Goal: Transaction & Acquisition: Book appointment/travel/reservation

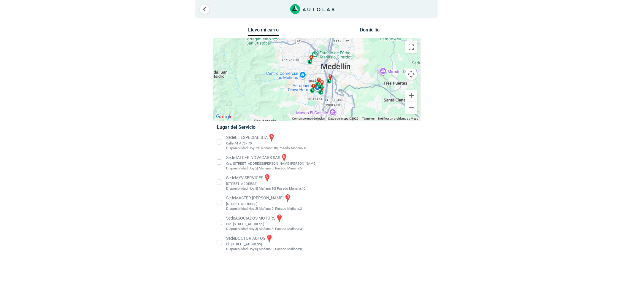
click at [234, 138] on li "Sede EL ESPECIALISTA a Calle 44 # 75 - 70 Disponibilidad Hoy: 19 | Mañana: 18 18" at bounding box center [316, 142] width 208 height 18
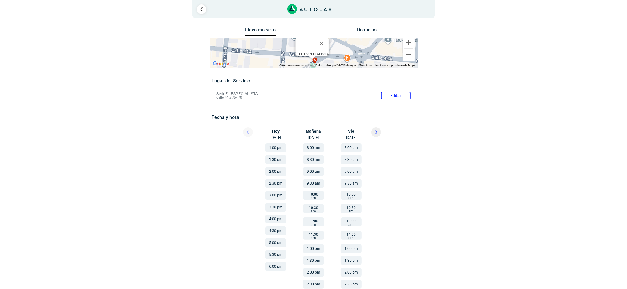
click at [378, 133] on button at bounding box center [376, 132] width 10 height 10
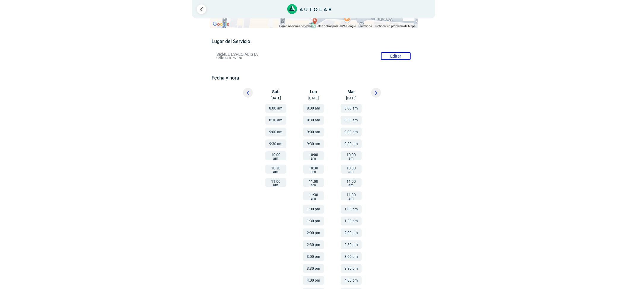
click at [357, 205] on button "1:00 pm" at bounding box center [350, 209] width 21 height 9
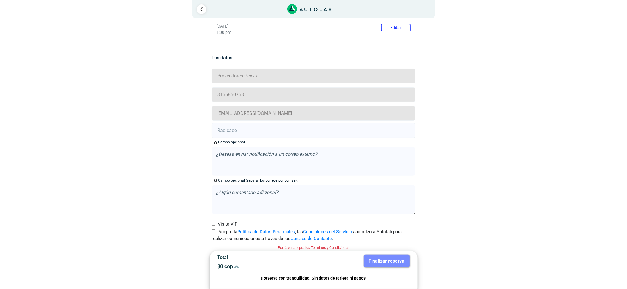
scroll to position [107, 0]
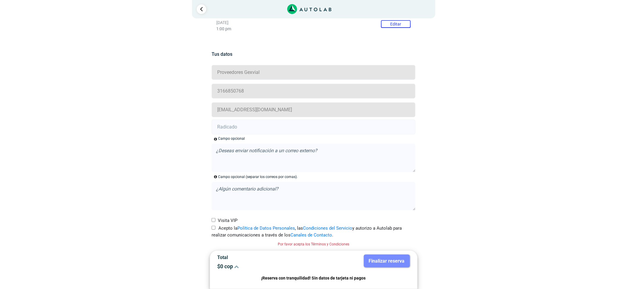
click at [368, 131] on input "text" at bounding box center [313, 127] width 204 height 15
paste input "21010021"
type input "21010021"
click at [222, 227] on label "Acepto la Política de Datos Personales , las Condiciones del Servicio y autoriz…" at bounding box center [313, 231] width 204 height 13
click at [215, 227] on input "Acepto la Política de Datos Personales , las Condiciones del Servicio y autoriz…" at bounding box center [213, 228] width 4 height 4
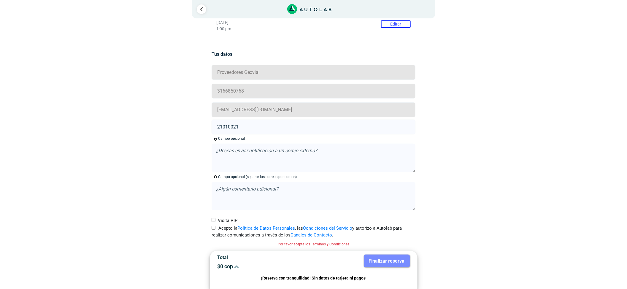
checkbox input "true"
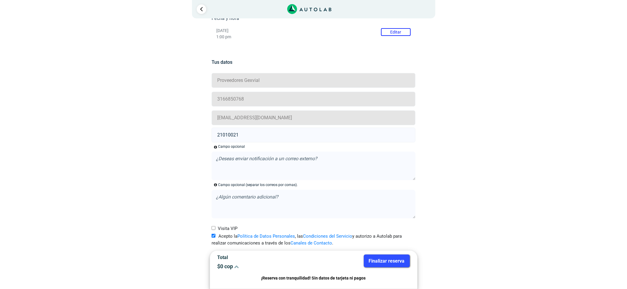
click at [398, 261] on button "Finalizar reserva" at bounding box center [387, 260] width 46 height 13
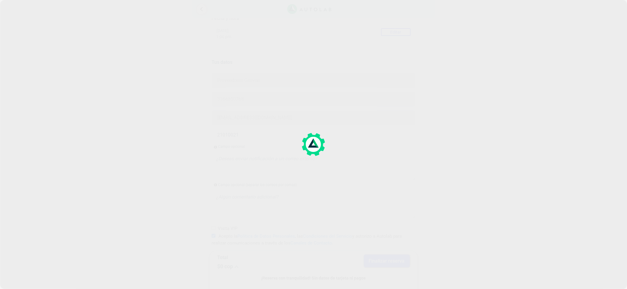
scroll to position [0, 0]
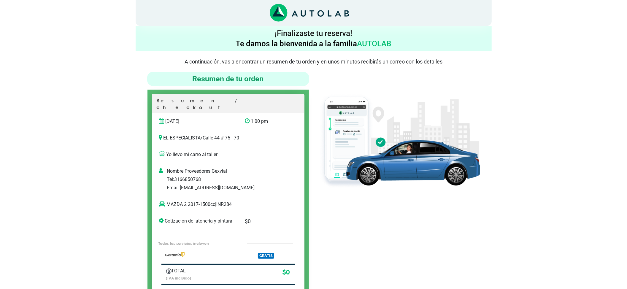
scroll to position [39, 0]
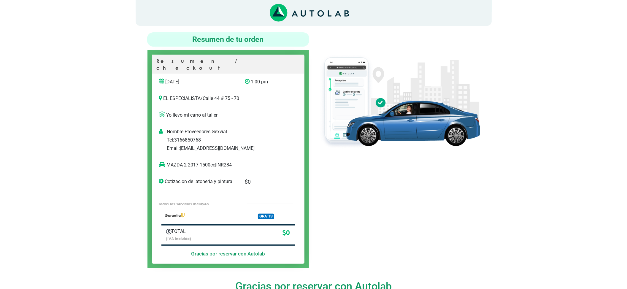
click at [233, 161] on p "MAZDA 2 2017-1500cc | INR284" at bounding box center [222, 164] width 126 height 7
copy p "INR284"
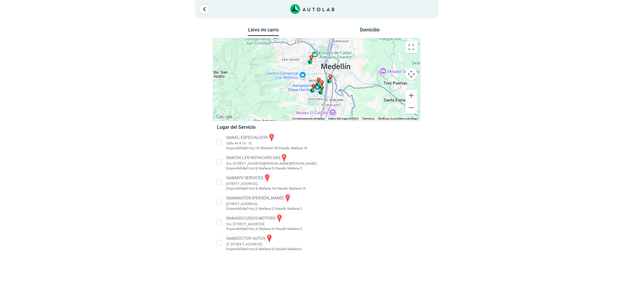
click at [243, 208] on li "Sede MASTER MOTRIZ d [STREET_ADDRESS]" at bounding box center [316, 202] width 208 height 18
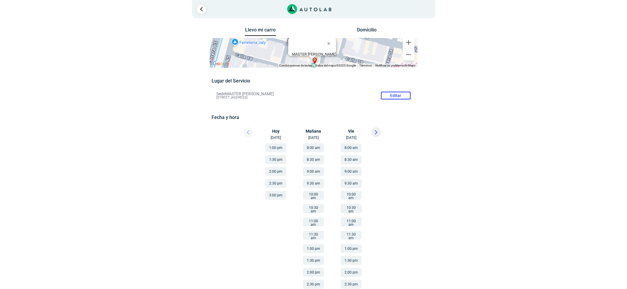
click at [279, 196] on button "3:00 pm" at bounding box center [275, 195] width 21 height 9
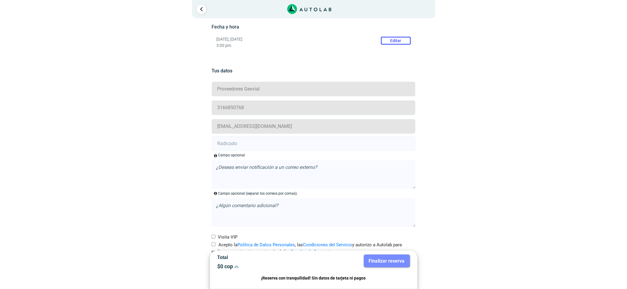
scroll to position [107, 0]
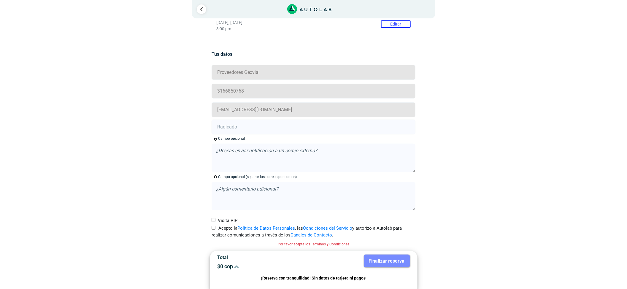
click at [285, 130] on input "text" at bounding box center [313, 127] width 204 height 15
paste input "21009650"
type input "21009650"
click at [215, 229] on input "Acepto la Política de Datos Personales , las Condiciones del Servicio y autoriz…" at bounding box center [213, 228] width 4 height 4
checkbox input "true"
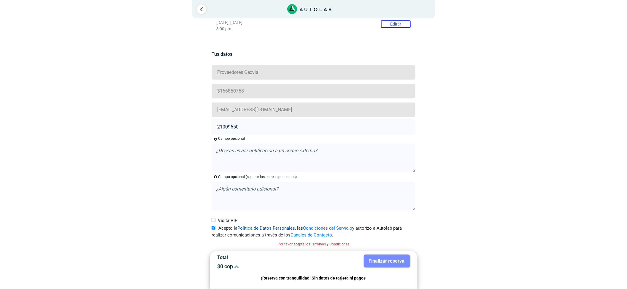
scroll to position [100, 0]
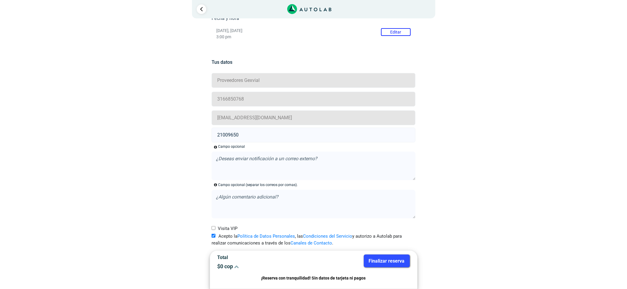
drag, startPoint x: 393, startPoint y: 262, endPoint x: 332, endPoint y: 262, distance: 61.7
click at [393, 262] on button "Finalizar reserva" at bounding box center [387, 260] width 46 height 13
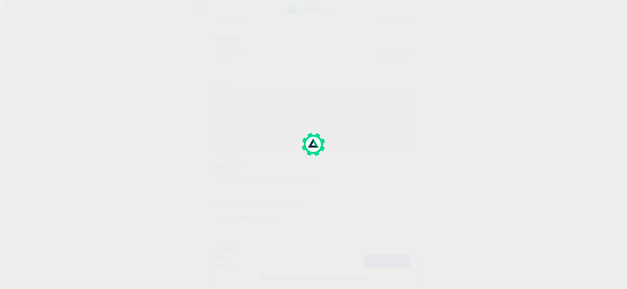
scroll to position [79, 0]
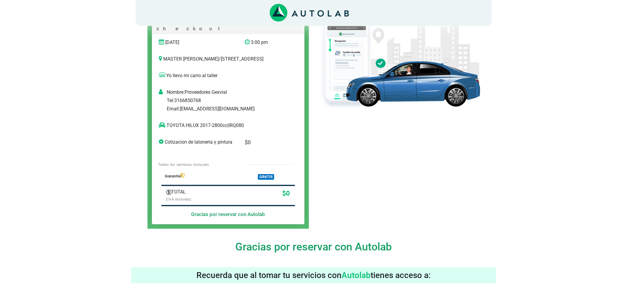
scroll to position [39, 0]
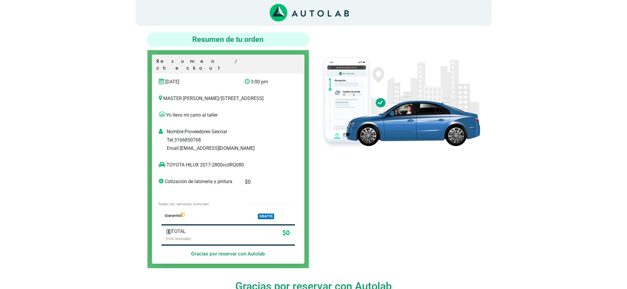
click at [237, 163] on p "TOYOTA HILUX 2017-2800cc | IRQ080" at bounding box center [222, 164] width 126 height 7
copy p "IRQ080"
drag, startPoint x: 197, startPoint y: 164, endPoint x: 183, endPoint y: 165, distance: 13.7
click at [183, 165] on p "TOYOTA HILUX 2017-2800cc | IRQ080" at bounding box center [222, 164] width 126 height 7
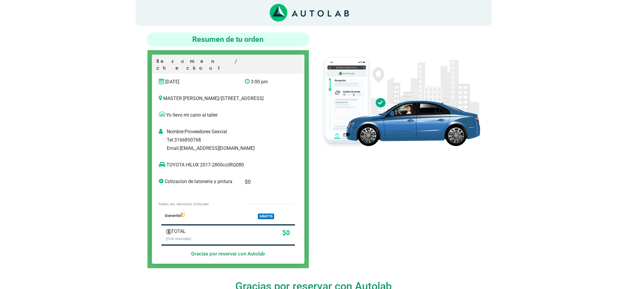
click at [199, 165] on p "TOYOTA HILUX 2017-2800cc | IRQ080" at bounding box center [222, 164] width 126 height 7
drag, startPoint x: 198, startPoint y: 164, endPoint x: 168, endPoint y: 162, distance: 29.2
click at [168, 162] on p "TOYOTA HILUX 2017-2800cc | IRQ080" at bounding box center [222, 164] width 126 height 7
click at [190, 171] on div "TOYOTA HILUX 2017-2800cc | IRQ080" at bounding box center [222, 167] width 135 height 12
drag, startPoint x: 197, startPoint y: 165, endPoint x: 164, endPoint y: 165, distance: 33.2
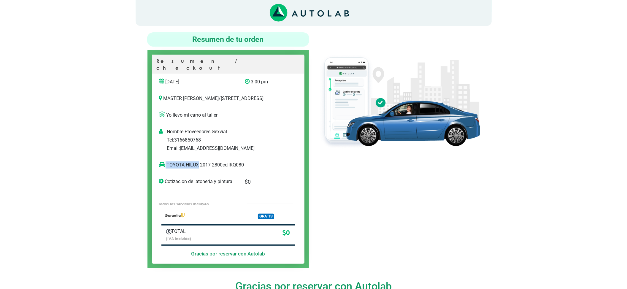
click at [164, 165] on p "TOYOTA HILUX 2017-2800cc | IRQ080" at bounding box center [222, 164] width 126 height 7
copy p "TOYOTA HILUX"
